Goal: Task Accomplishment & Management: Manage account settings

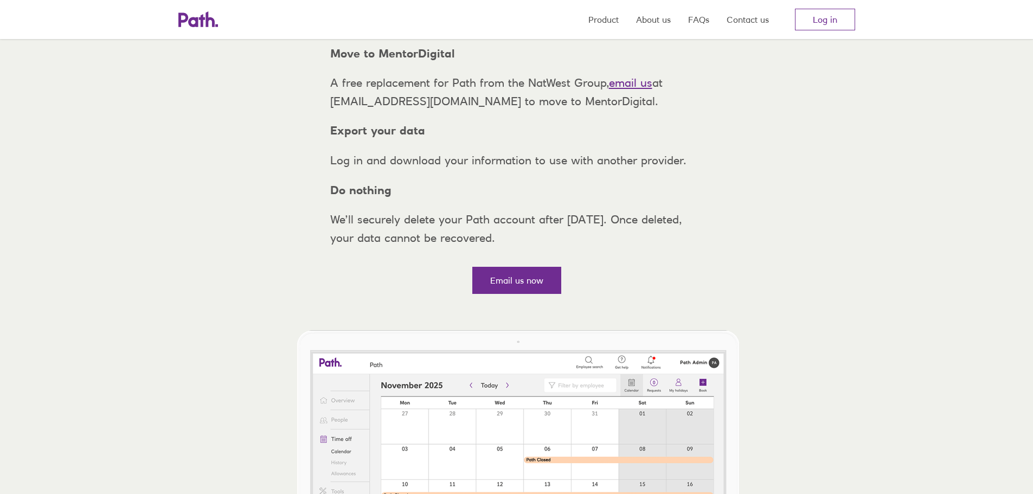
scroll to position [54, 0]
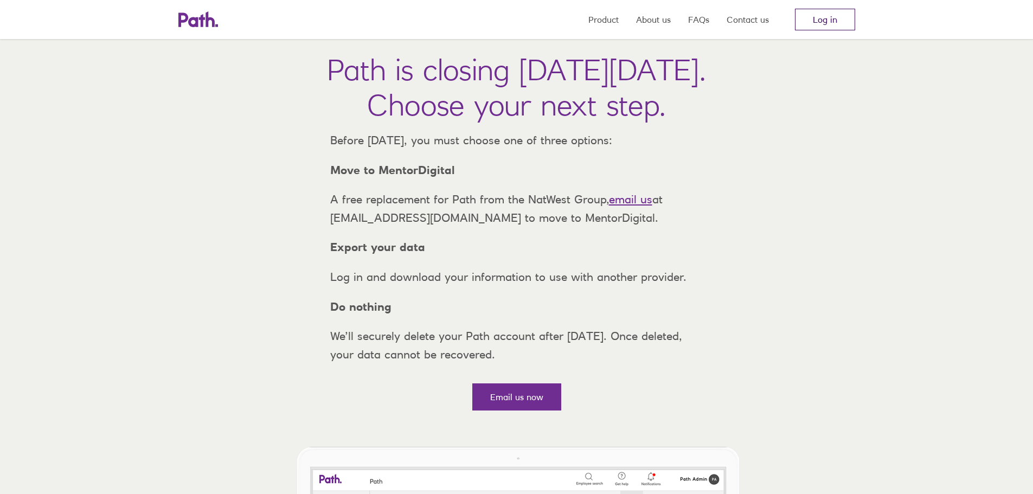
click at [821, 17] on link "Log in" at bounding box center [825, 20] width 60 height 22
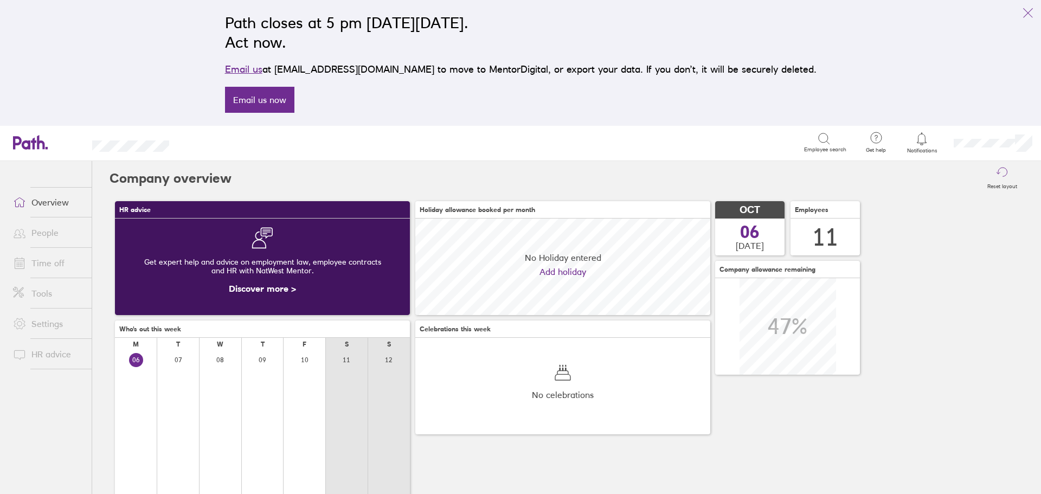
scroll to position [97, 295]
click at [46, 254] on link "Time off" at bounding box center [47, 263] width 87 height 22
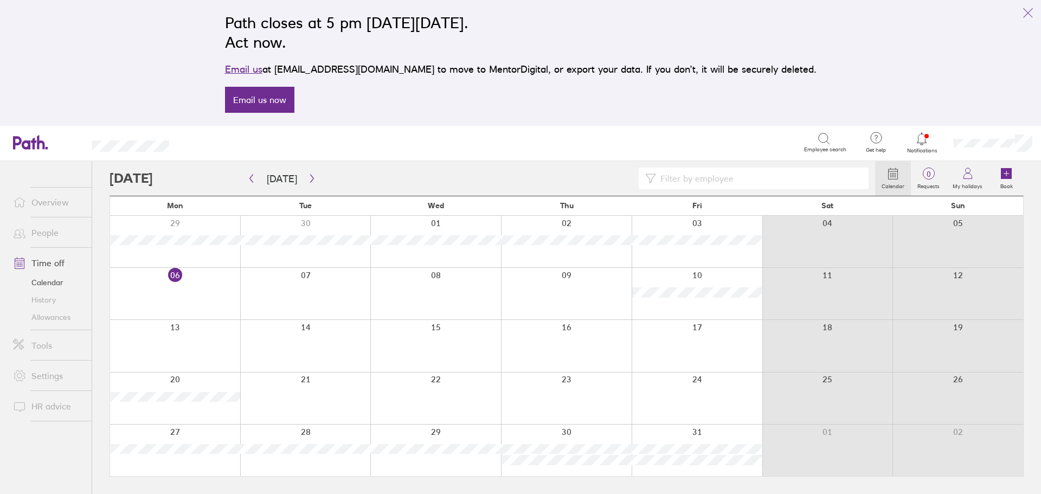
click at [53, 226] on link "People" at bounding box center [47, 233] width 87 height 22
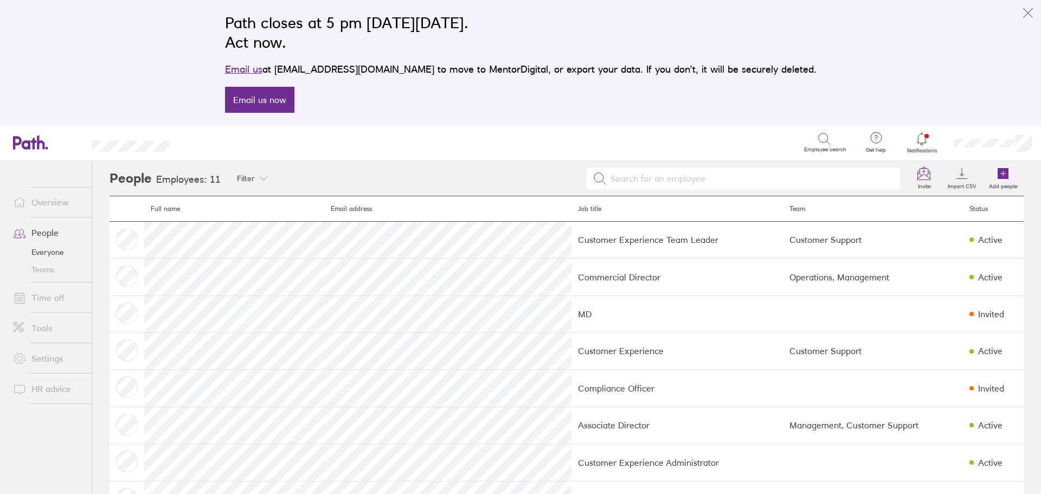
click at [49, 296] on link "Time off" at bounding box center [47, 298] width 87 height 22
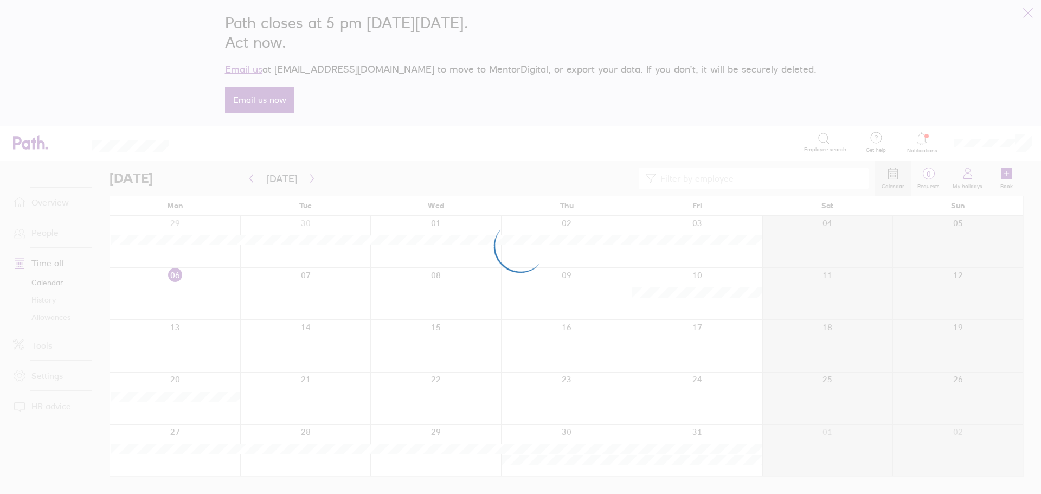
click at [47, 317] on div at bounding box center [520, 247] width 1041 height 494
click at [54, 317] on div at bounding box center [520, 247] width 1041 height 494
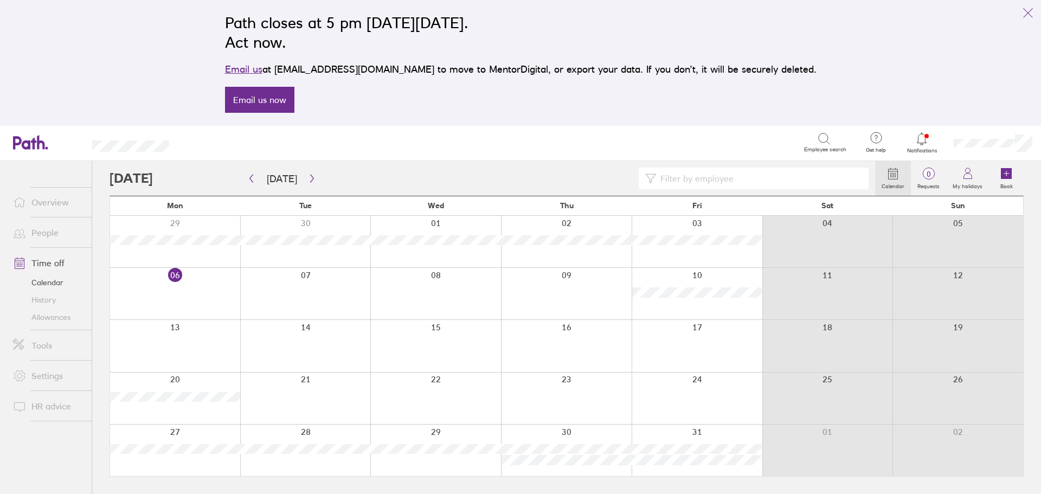
click at [47, 318] on link "Allowances" at bounding box center [47, 317] width 87 height 17
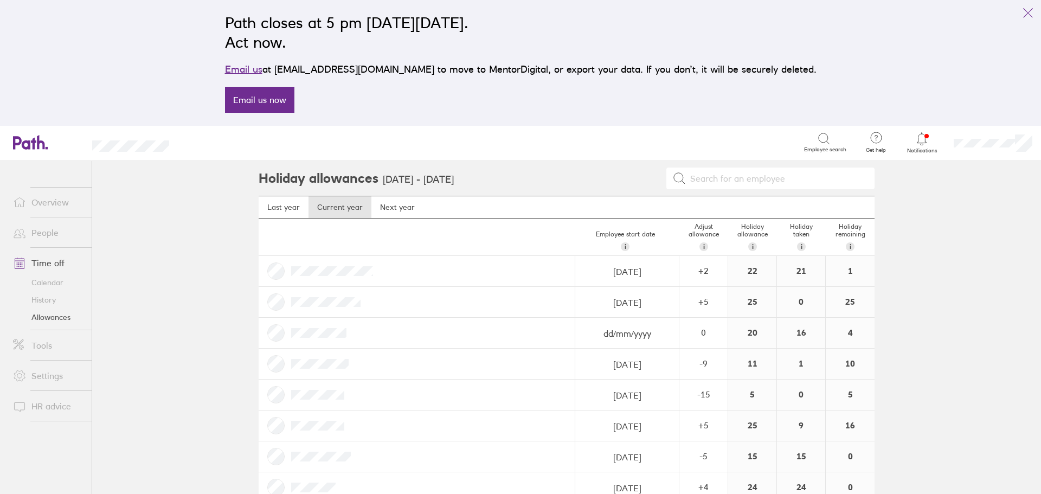
click at [49, 234] on link "People" at bounding box center [47, 233] width 87 height 22
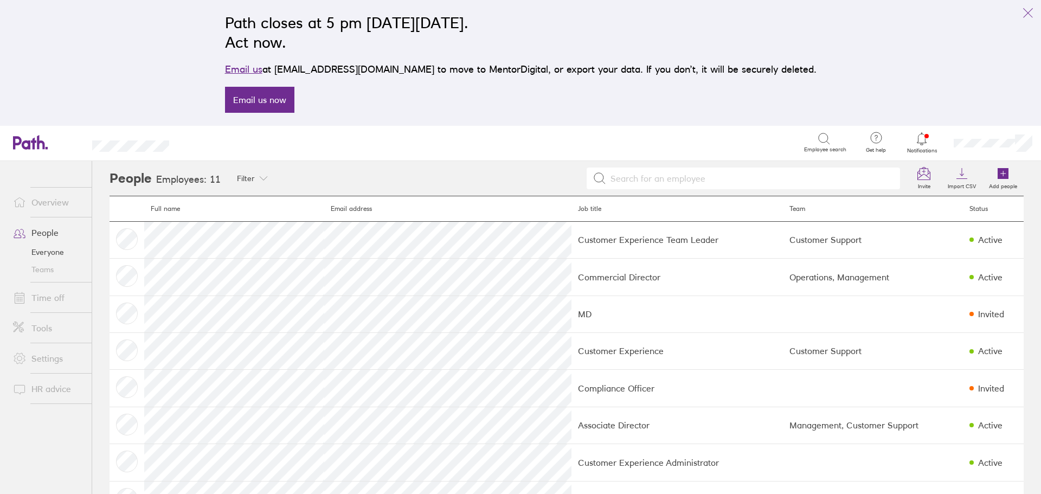
click at [59, 309] on link "Time off" at bounding box center [47, 298] width 87 height 22
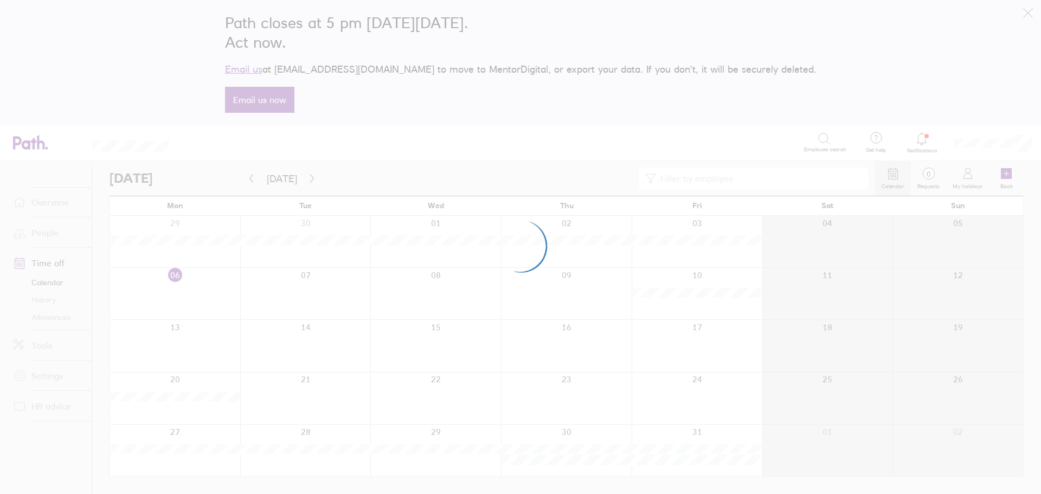
click at [308, 176] on div at bounding box center [520, 247] width 1041 height 494
click at [315, 176] on div at bounding box center [520, 247] width 1041 height 494
click at [312, 177] on div at bounding box center [520, 247] width 1041 height 494
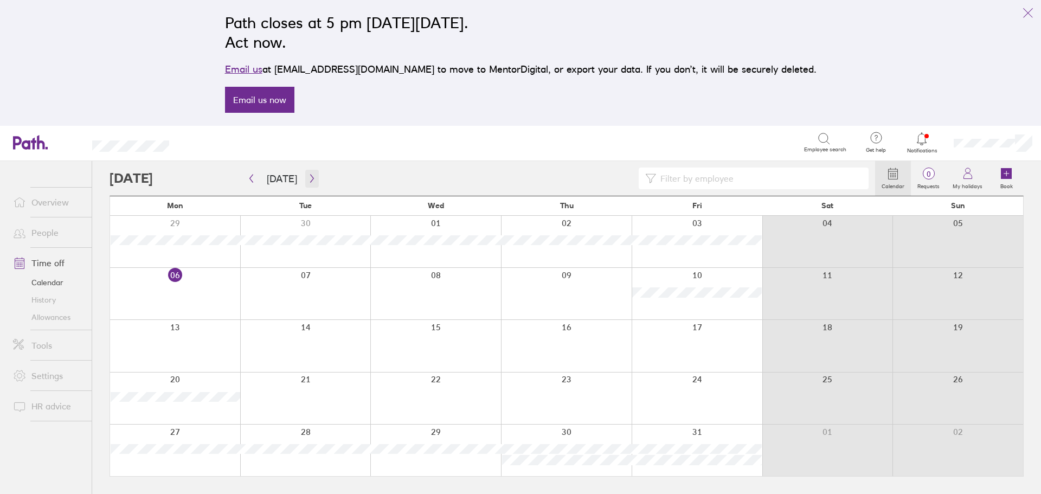
click at [310, 177] on icon "button" at bounding box center [311, 179] width 3 height 8
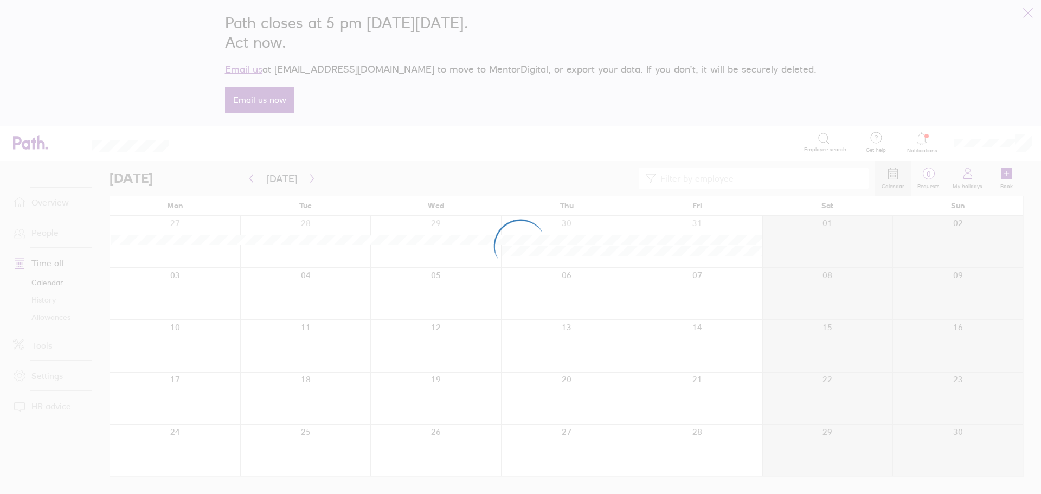
click at [306, 178] on div at bounding box center [520, 247] width 1041 height 494
click at [306, 176] on div at bounding box center [520, 247] width 1041 height 494
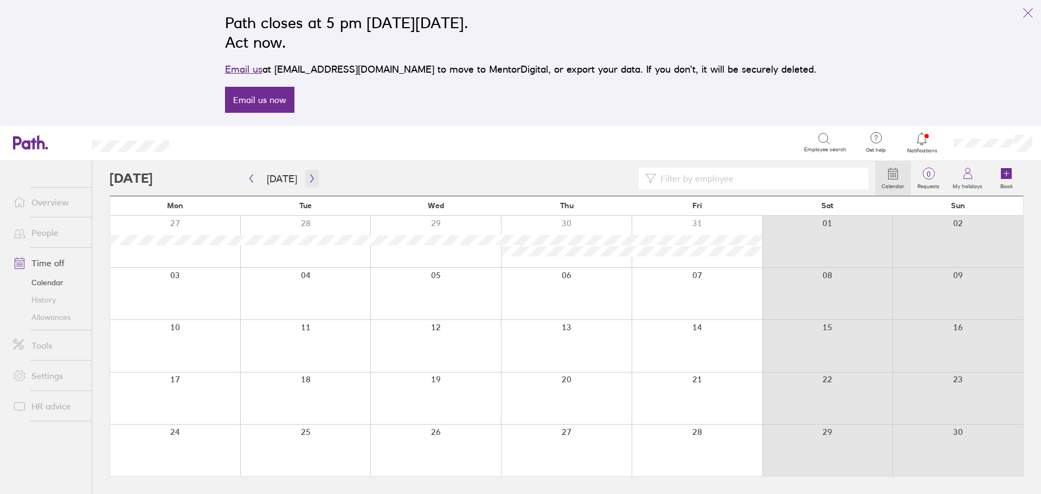
click at [310, 176] on icon "button" at bounding box center [311, 179] width 3 height 8
click at [252, 175] on icon "button" at bounding box center [251, 179] width 3 height 8
click at [312, 176] on icon "button" at bounding box center [312, 178] width 8 height 9
click at [247, 173] on button "button" at bounding box center [252, 179] width 14 height 18
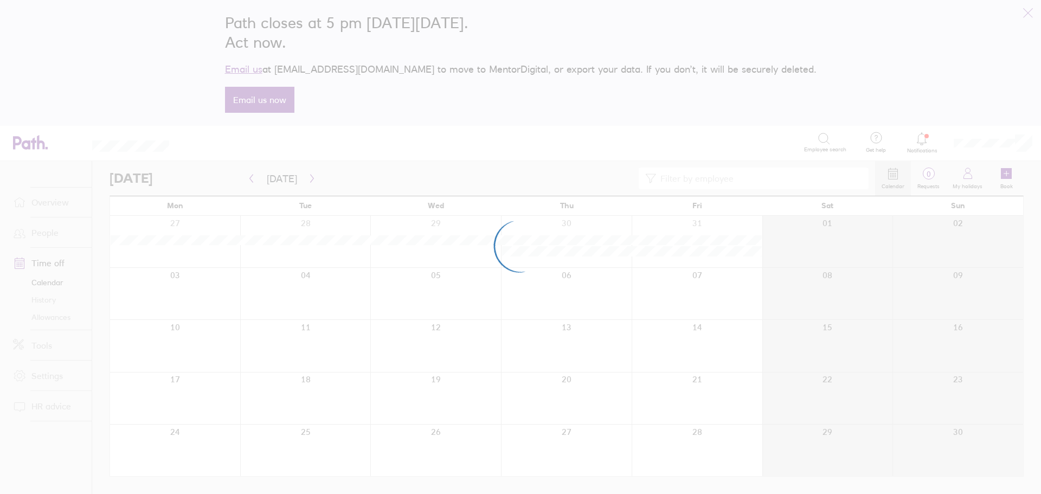
click at [251, 181] on div at bounding box center [520, 247] width 1041 height 494
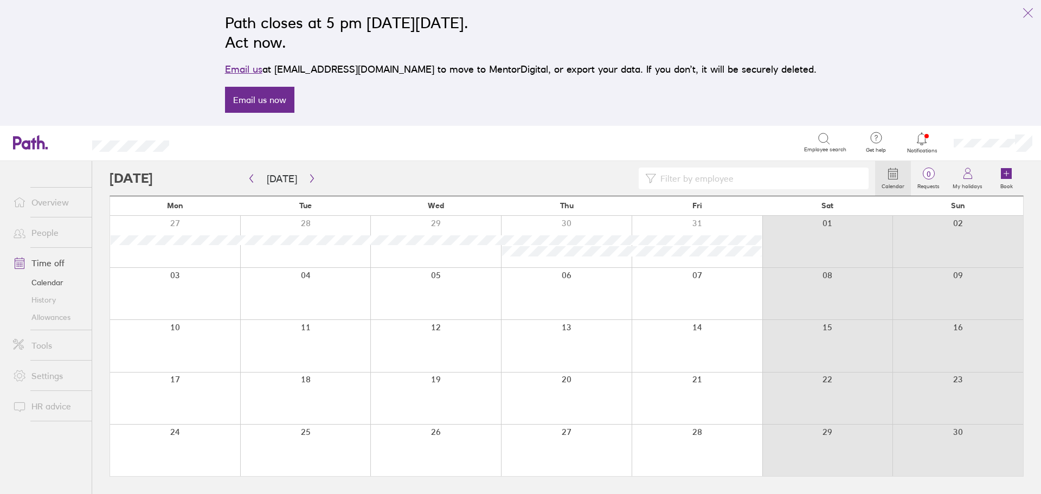
click at [61, 320] on link "Allowances" at bounding box center [47, 317] width 87 height 17
